Goal: Use online tool/utility: Utilize a website feature to perform a specific function

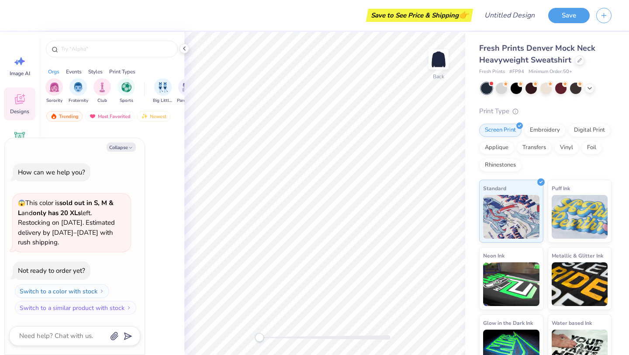
type textarea "x"
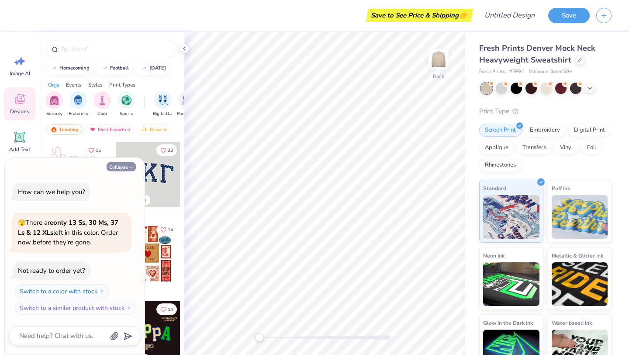
click at [124, 164] on button "Collapse" at bounding box center [121, 166] width 29 height 9
type textarea "x"
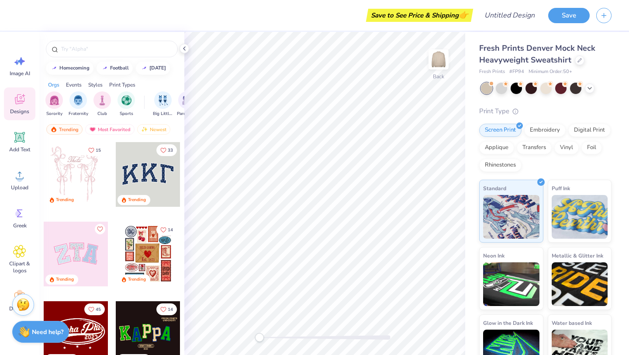
click at [145, 164] on div at bounding box center [148, 174] width 65 height 65
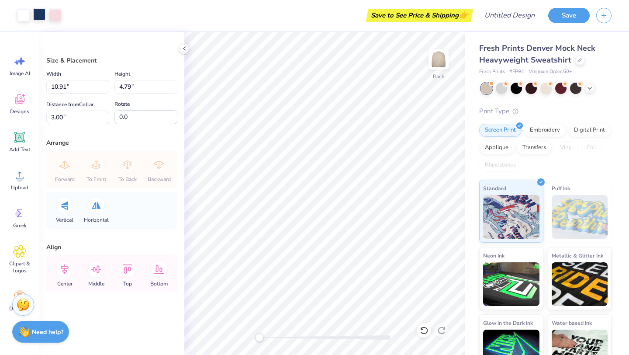
click at [38, 16] on div at bounding box center [39, 14] width 12 height 12
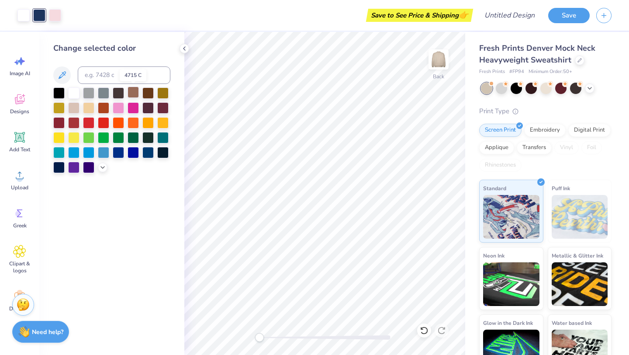
click at [130, 92] on div at bounding box center [133, 92] width 11 height 11
click at [152, 90] on div at bounding box center [147, 92] width 11 height 11
click at [133, 91] on div at bounding box center [133, 92] width 11 height 11
click at [58, 16] on div at bounding box center [55, 14] width 12 height 12
click at [73, 94] on div at bounding box center [73, 92] width 11 height 11
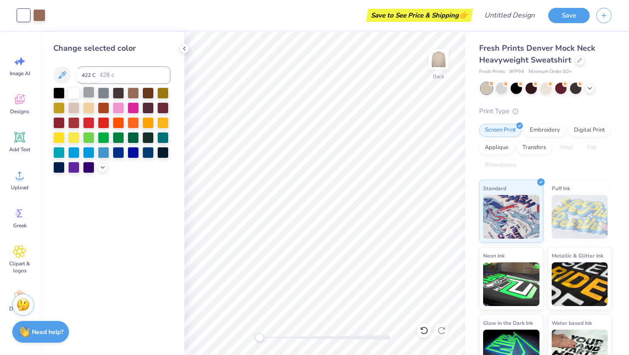
click at [89, 94] on div at bounding box center [88, 92] width 11 height 11
click at [101, 94] on div at bounding box center [103, 92] width 11 height 11
click at [85, 93] on div at bounding box center [88, 92] width 11 height 11
click at [75, 93] on div at bounding box center [73, 92] width 11 height 11
click at [99, 167] on div at bounding box center [103, 167] width 10 height 10
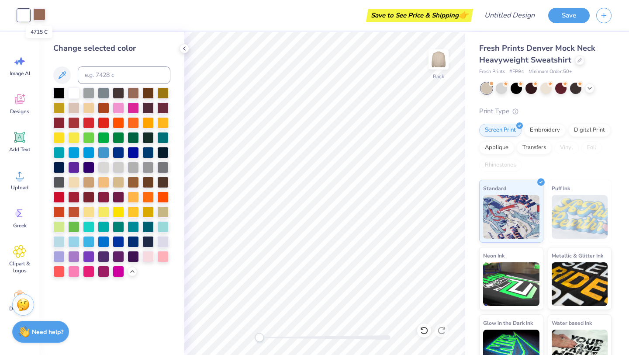
click at [36, 14] on div at bounding box center [39, 14] width 12 height 12
click at [136, 180] on div at bounding box center [133, 181] width 11 height 11
click at [147, 180] on div at bounding box center [147, 181] width 11 height 11
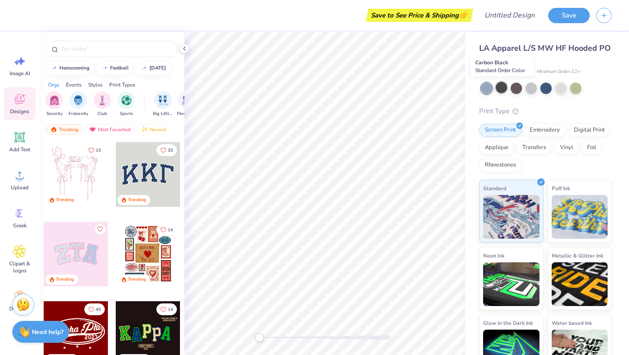
click at [504, 87] on div at bounding box center [501, 87] width 11 height 11
click at [512, 88] on div at bounding box center [516, 87] width 11 height 11
click at [530, 85] on div at bounding box center [531, 87] width 11 height 11
click at [546, 84] on div at bounding box center [546, 87] width 11 height 11
click at [566, 83] on div at bounding box center [560, 87] width 11 height 11
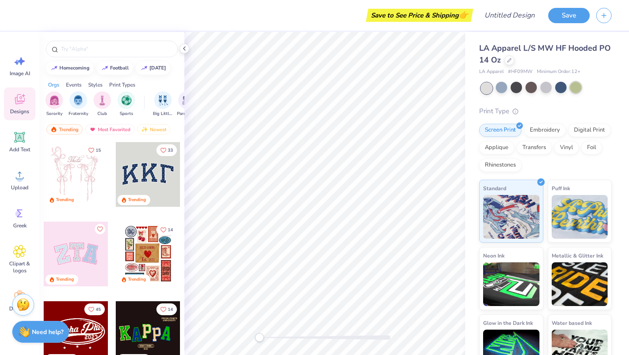
click at [576, 84] on div at bounding box center [575, 87] width 11 height 11
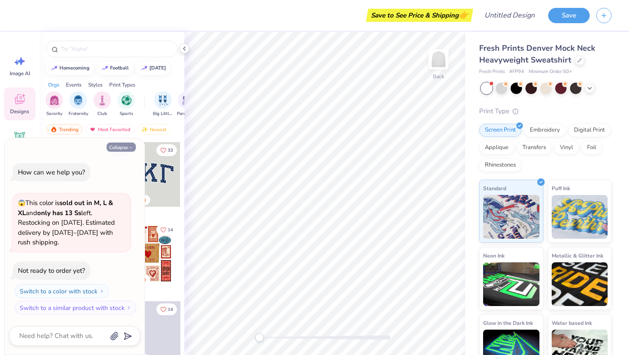
click at [131, 148] on polyline "button" at bounding box center [130, 147] width 3 height 1
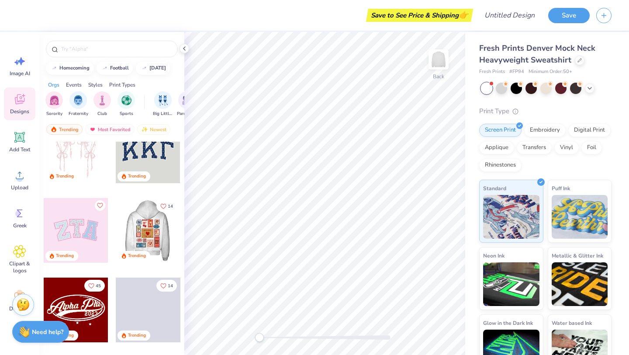
scroll to position [24, 0]
click at [116, 227] on div at bounding box center [83, 230] width 65 height 65
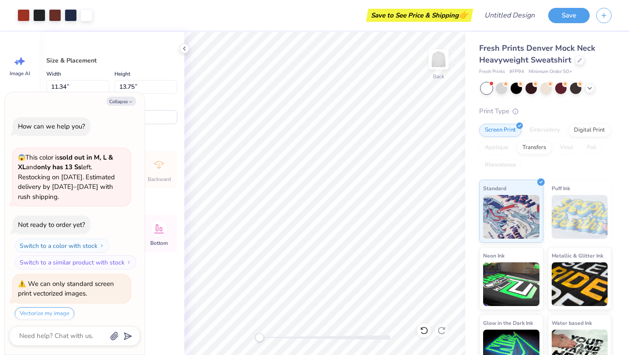
scroll to position [17, 0]
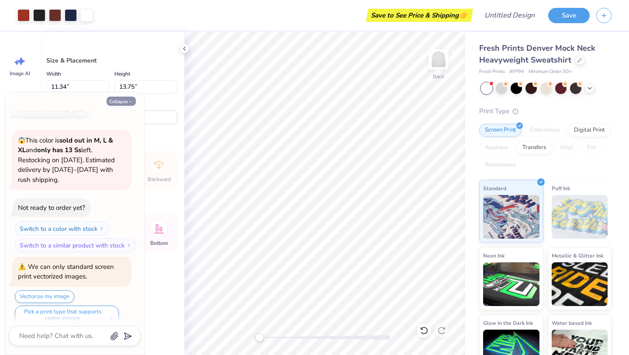
click at [119, 103] on button "Collapse" at bounding box center [121, 101] width 29 height 9
type textarea "x"
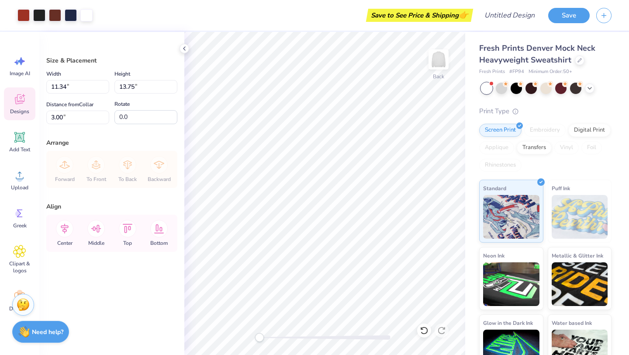
click at [14, 100] on icon at bounding box center [19, 99] width 13 height 13
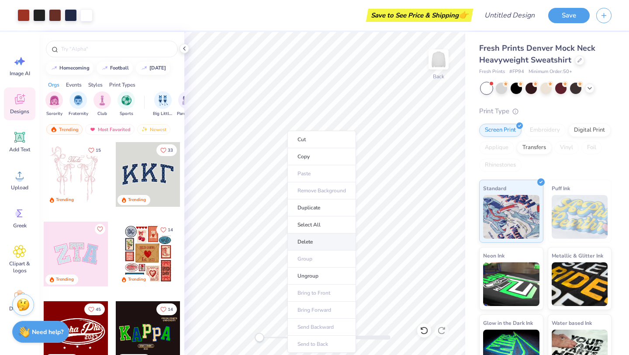
click at [314, 242] on li "Delete" at bounding box center [322, 241] width 69 height 17
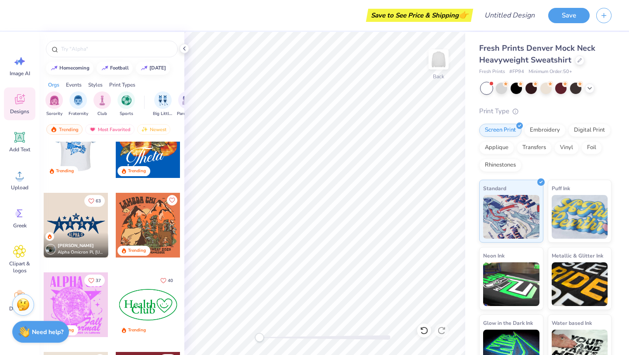
scroll to position [2179, 0]
